Goal: Transaction & Acquisition: Obtain resource

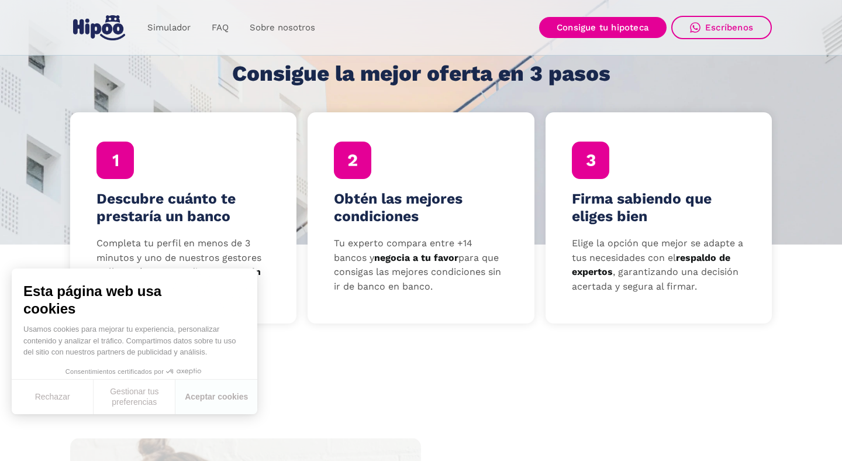
scroll to position [330, 0]
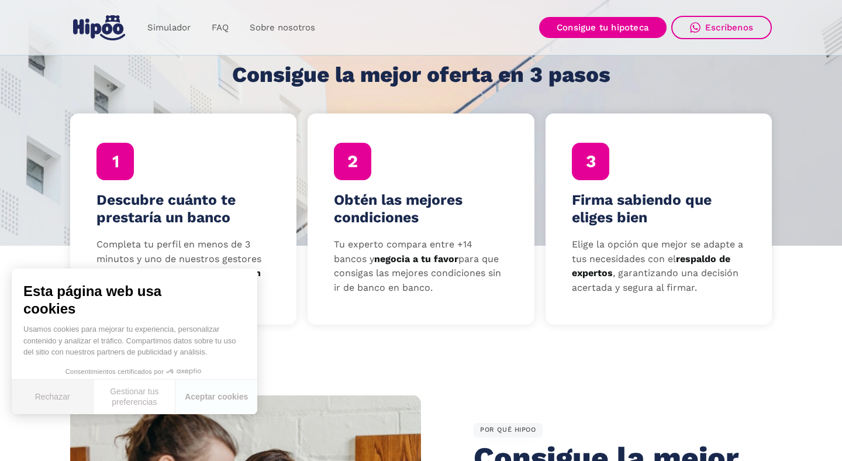
click at [45, 397] on button "Rechazar" at bounding box center [53, 397] width 82 height 35
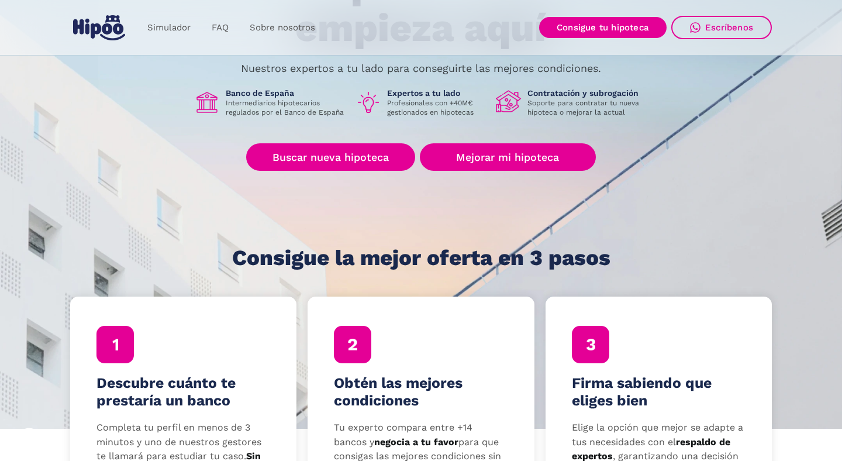
scroll to position [137, 0]
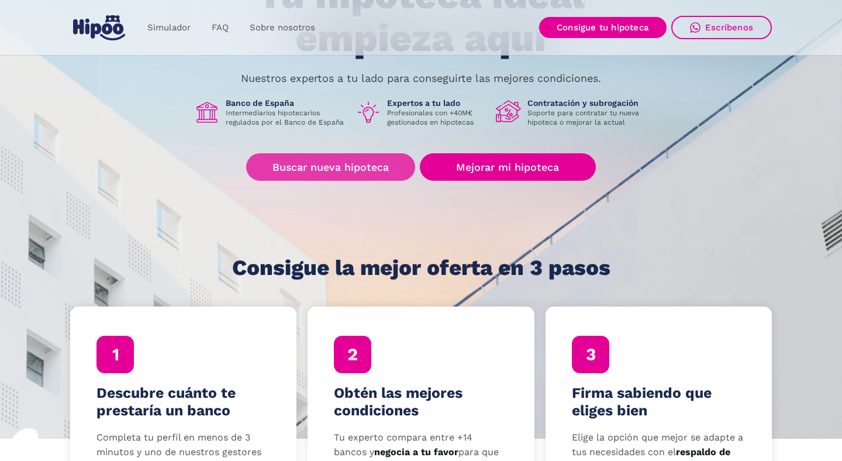
click at [344, 167] on link "Buscar nueva hipoteca" at bounding box center [330, 166] width 169 height 27
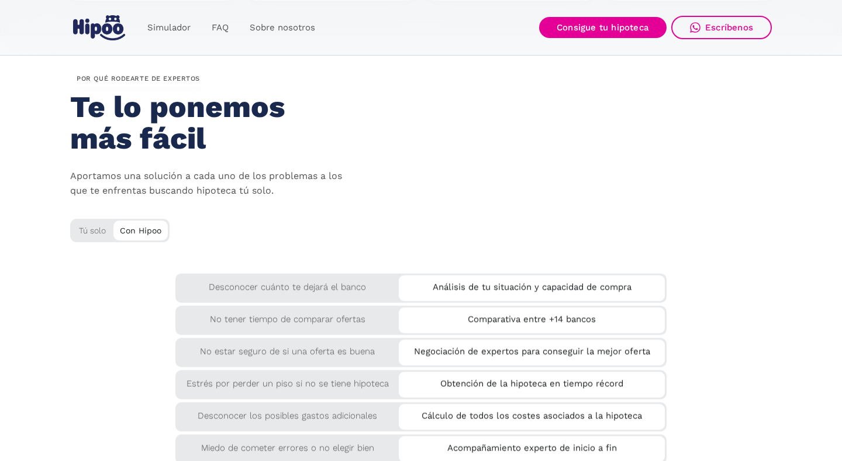
scroll to position [1857, 0]
